Goal: Task Accomplishment & Management: Complete application form

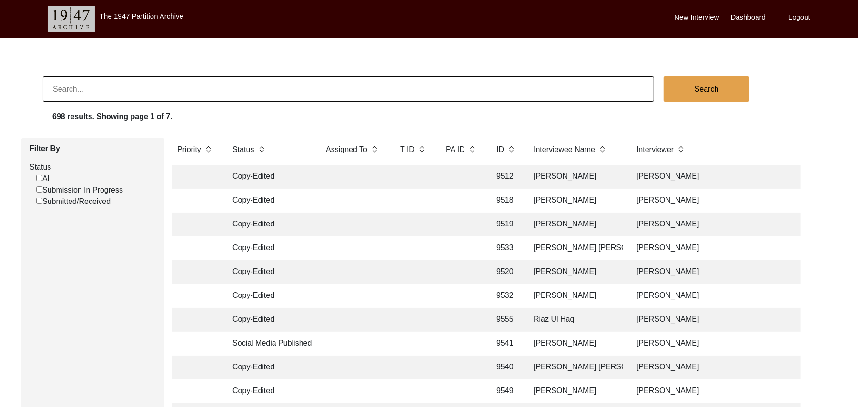
click at [40, 189] on input "Submission In Progress" at bounding box center [39, 189] width 6 height 6
checkbox input "false"
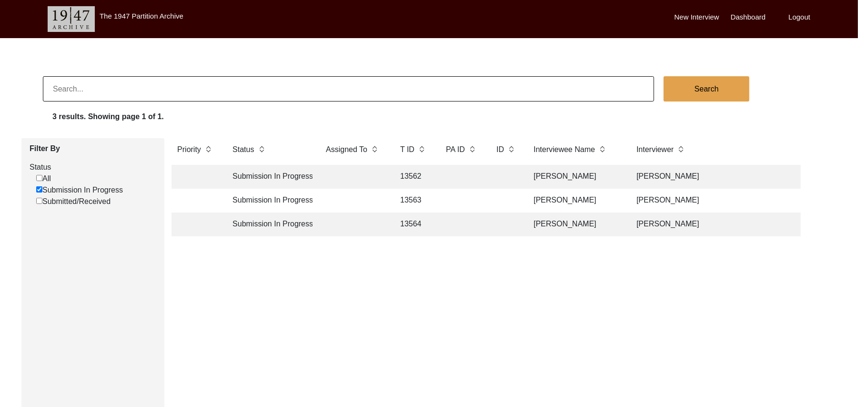
click at [408, 171] on td "13562" at bounding box center [413, 177] width 38 height 24
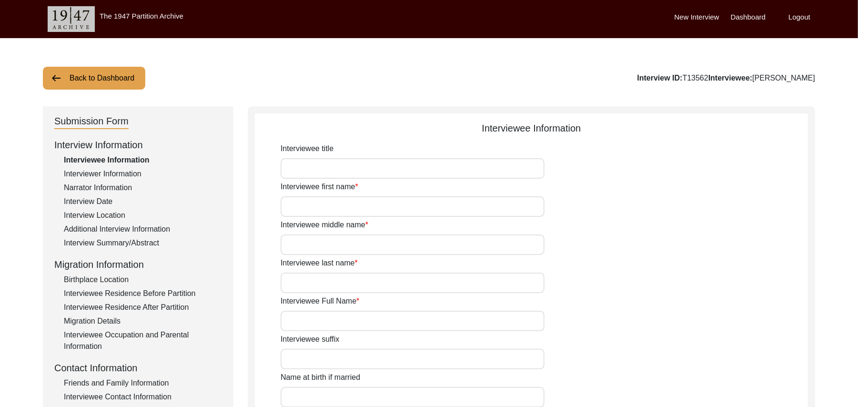
type input "Mr"
type input "[DEMOGRAPHIC_DATA]"
type input "[PERSON_NAME]"
type input "N/A"
type input "[PERSON_NAME]"
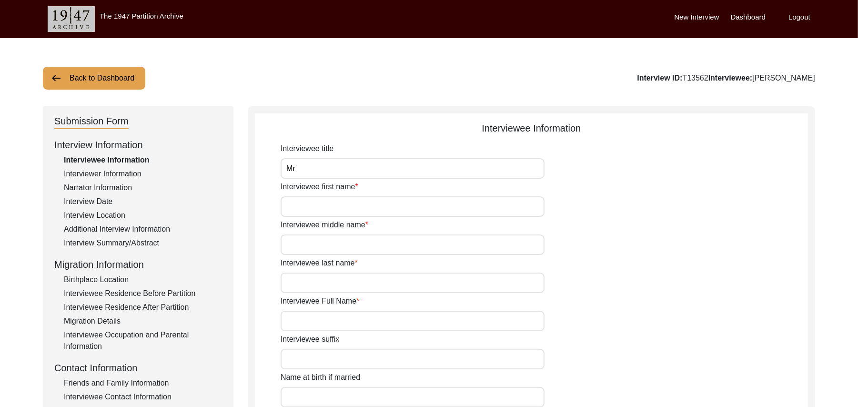
type input "N/A"
type input "[PERSON_NAME]"
type input "1935"
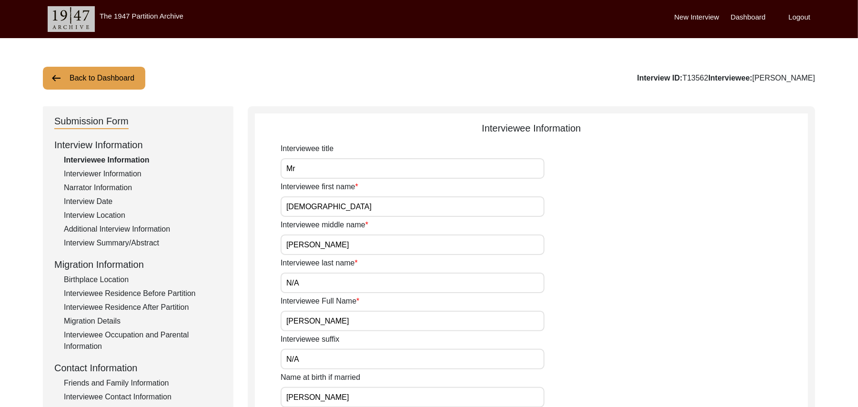
type input "1935"
type input "90 Years"
type input "[DEMOGRAPHIC_DATA]"
type input "N/A"
type textarea "N/A"
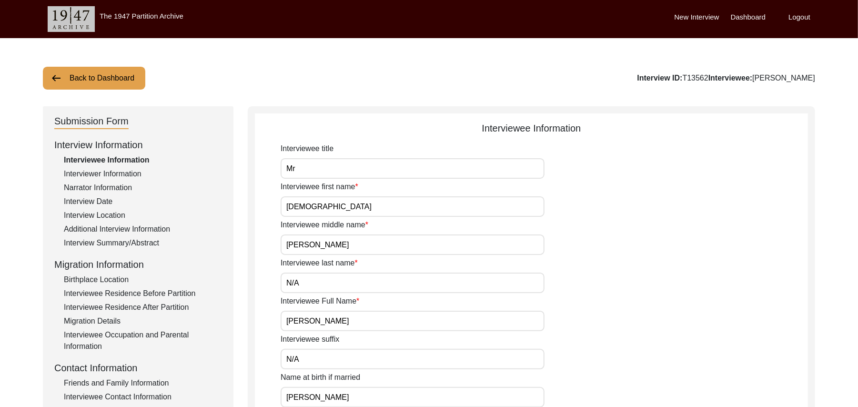
type input "Punjabi"
type input "Malwai"
type input "[DEMOGRAPHIC_DATA]"
type input "Araein"
click at [157, 239] on div "Interview Summary/Abstract" at bounding box center [143, 242] width 158 height 11
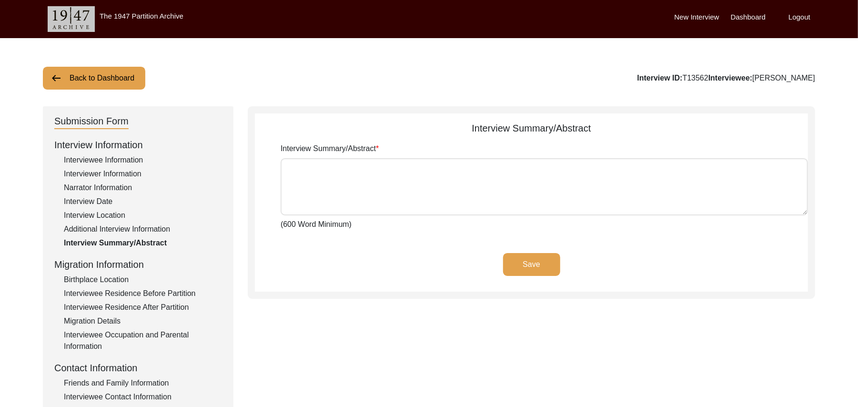
click at [302, 188] on textarea "Interview Summary/Abstract" at bounding box center [544, 186] width 527 height 57
paste textarea "[PERSON_NAME] [PERSON_NAME] [PERSON_NAME] son of [PERSON_NAME], [PERSON_NAME] w…"
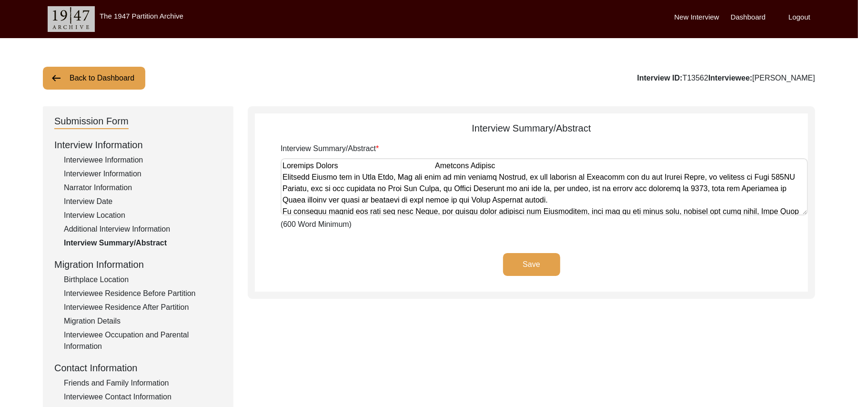
scroll to position [550, 0]
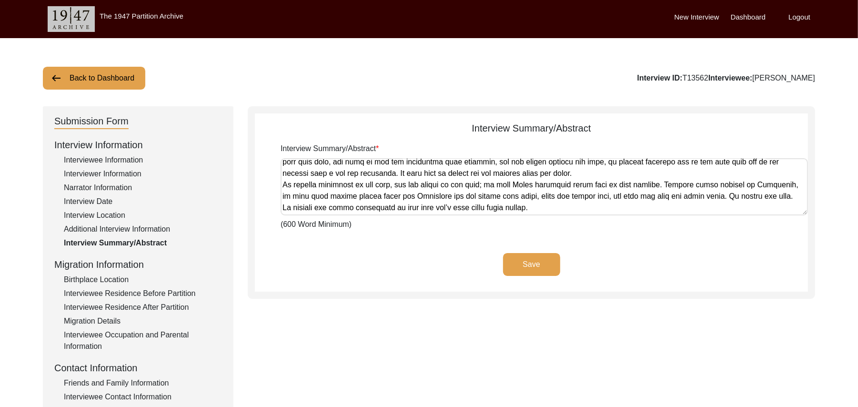
type textarea "[PERSON_NAME] [PERSON_NAME] [PERSON_NAME] son of [PERSON_NAME], [PERSON_NAME] w…"
click at [545, 262] on button "Save" at bounding box center [531, 264] width 57 height 23
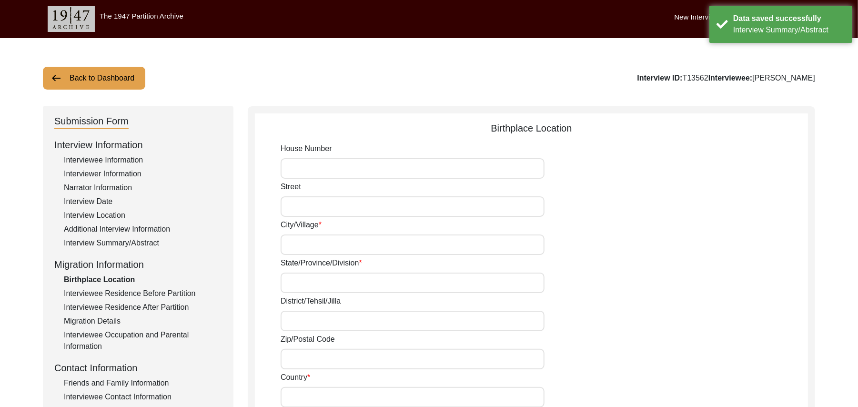
type input "N/A"
type input "Marewal"
type input "[GEOGRAPHIC_DATA]"
type input "Ludhiana/ [GEOGRAPHIC_DATA]"
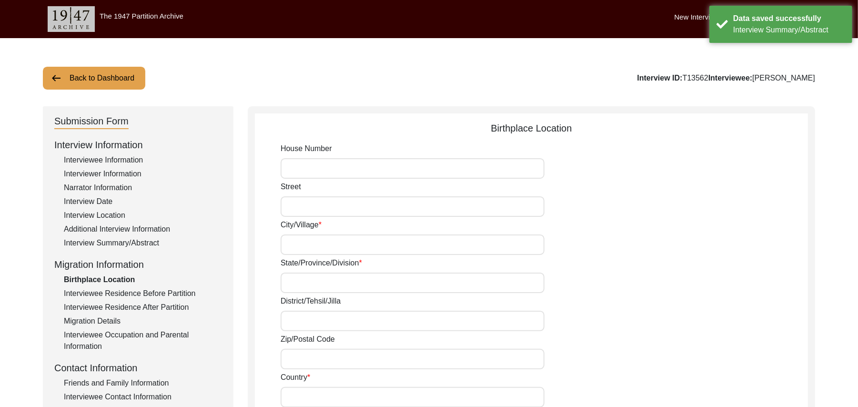
type input "141123"
type input "[GEOGRAPHIC_DATA]"
type input "Marewal"
type input "[GEOGRAPHIC_DATA], [GEOGRAPHIC_DATA], [GEOGRAPHIC_DATA]"
type input "N/A"
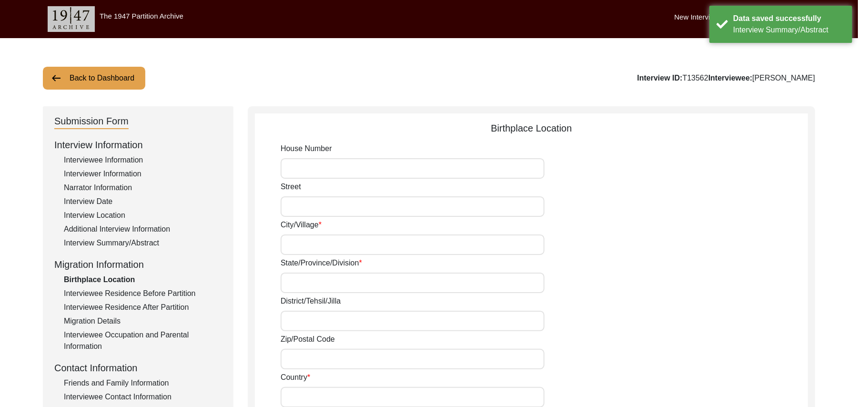
type input "N/A"
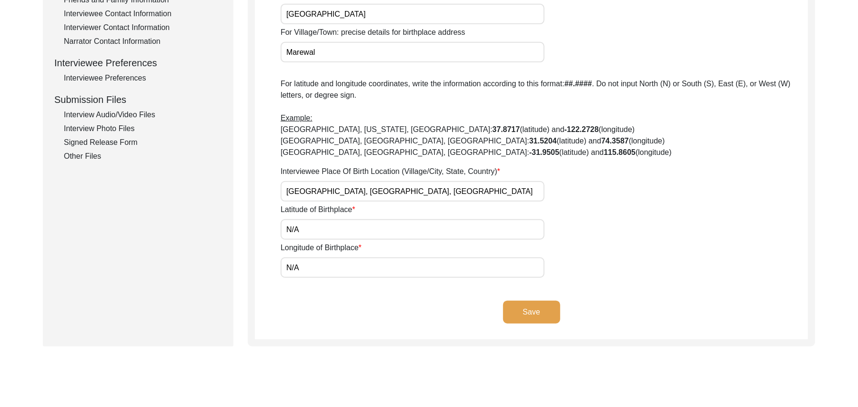
scroll to position [400, 0]
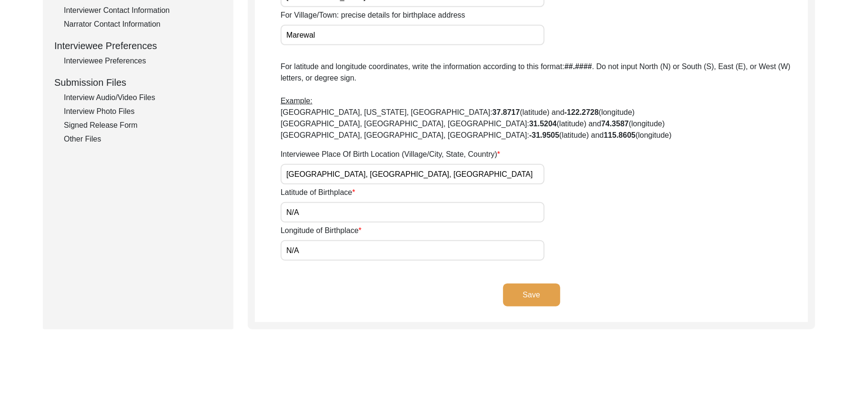
click at [90, 134] on div "Other Files" at bounding box center [143, 138] width 158 height 11
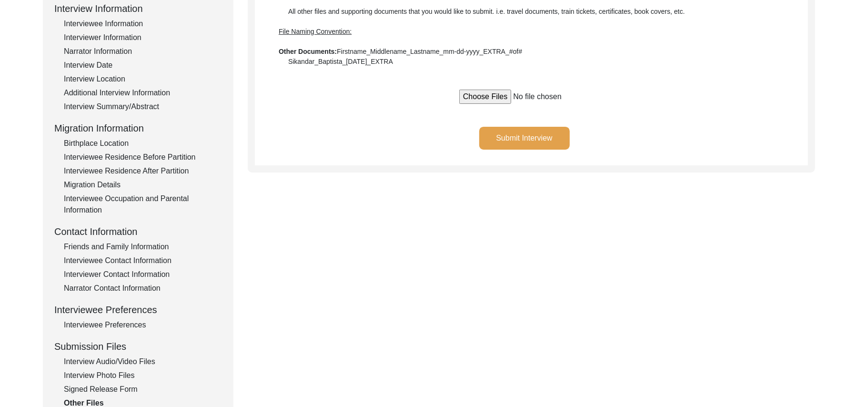
scroll to position [94, 0]
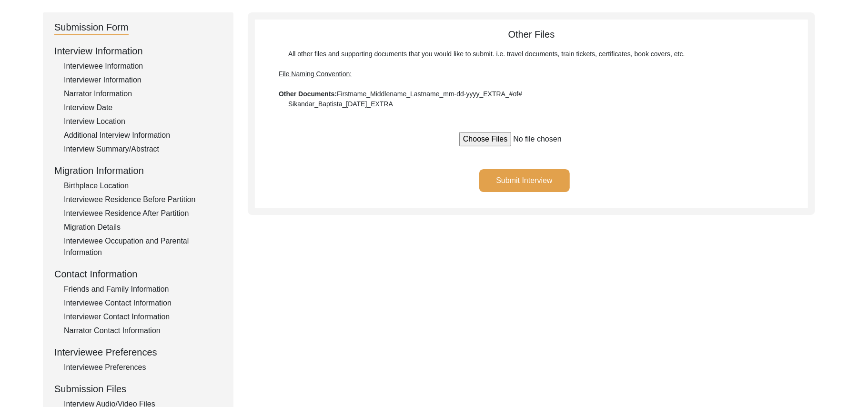
click at [539, 174] on button "Submit Interview" at bounding box center [524, 180] width 91 height 23
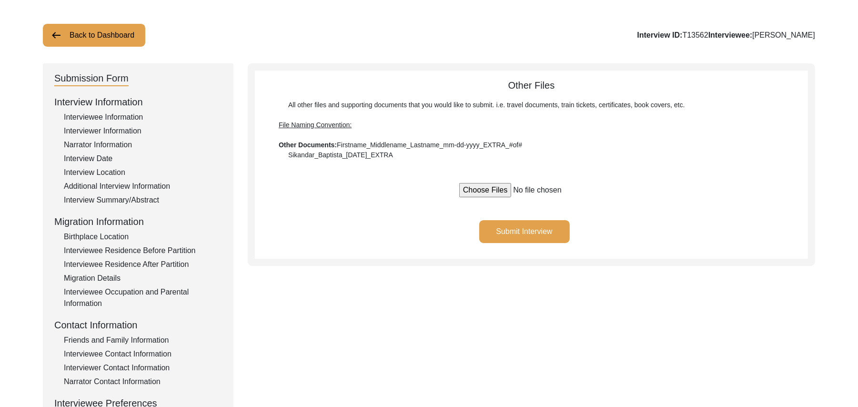
scroll to position [0, 0]
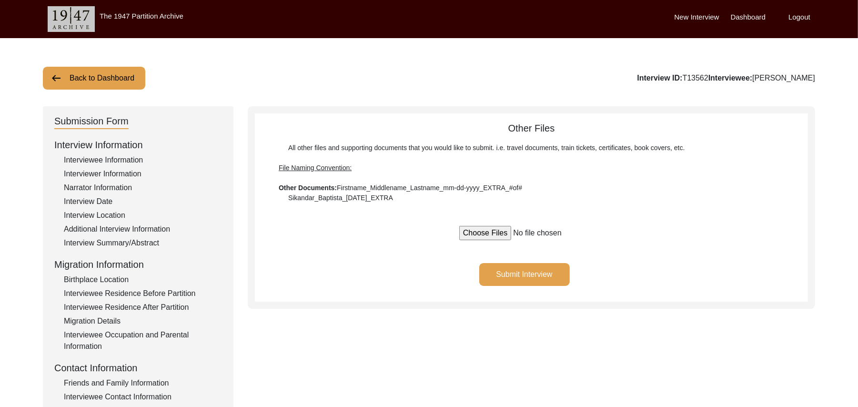
click at [118, 75] on button "Back to Dashboard" at bounding box center [94, 78] width 102 height 23
